Goal: Task Accomplishment & Management: Complete application form

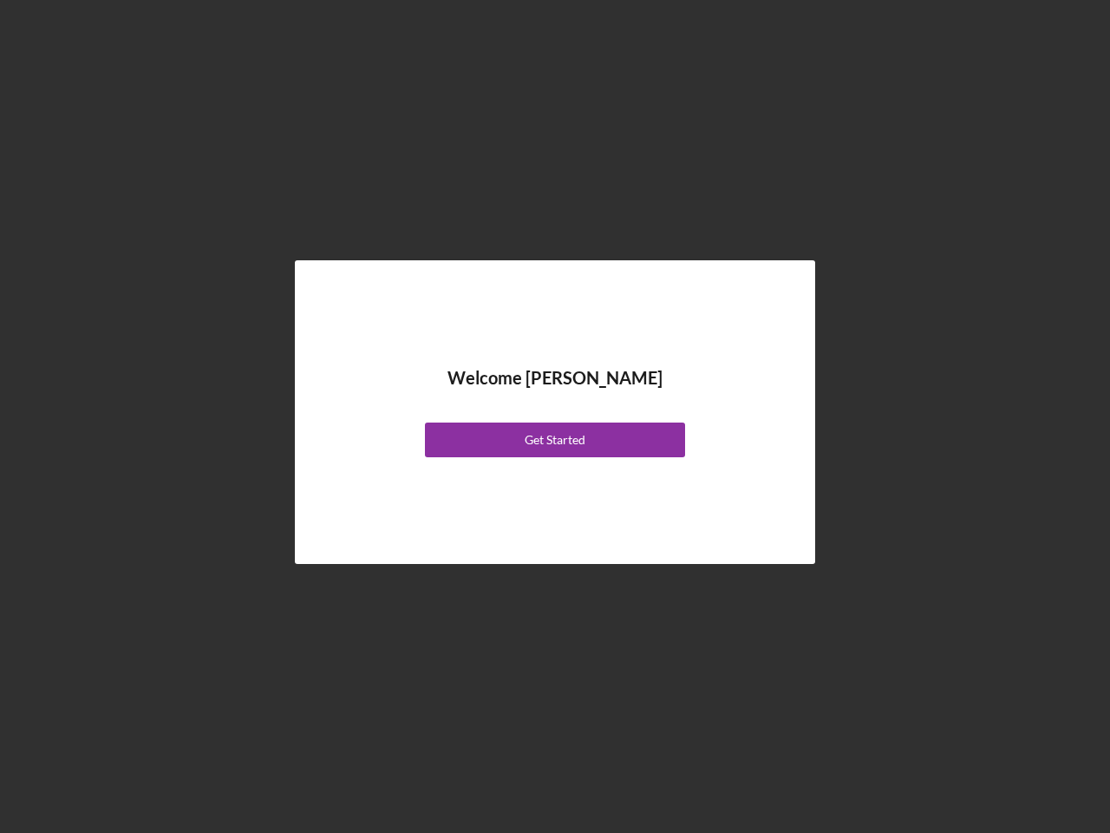
click at [555, 416] on div "Welcome [PERSON_NAME] Get Started" at bounding box center [555, 412] width 434 height 217
click at [555, 440] on div "Get Started" at bounding box center [555, 439] width 61 height 35
